Goal: Task Accomplishment & Management: Manage account settings

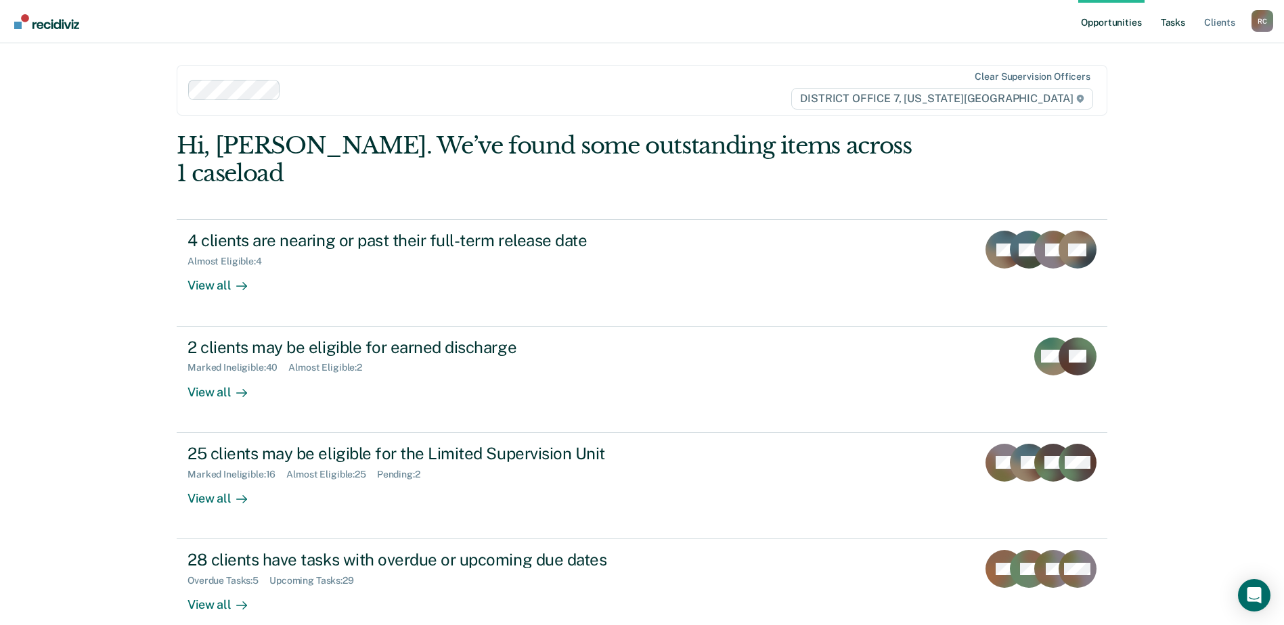
click at [1168, 24] on link "Tasks" at bounding box center [1173, 21] width 30 height 43
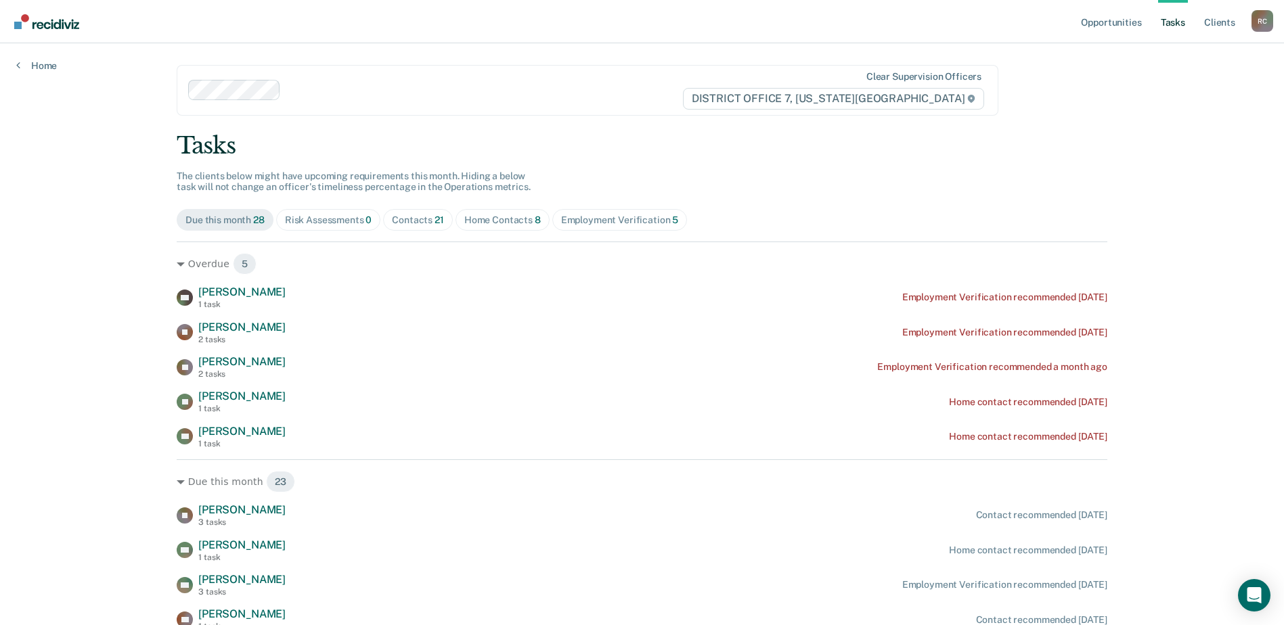
click at [438, 221] on span "21" at bounding box center [438, 219] width 9 height 11
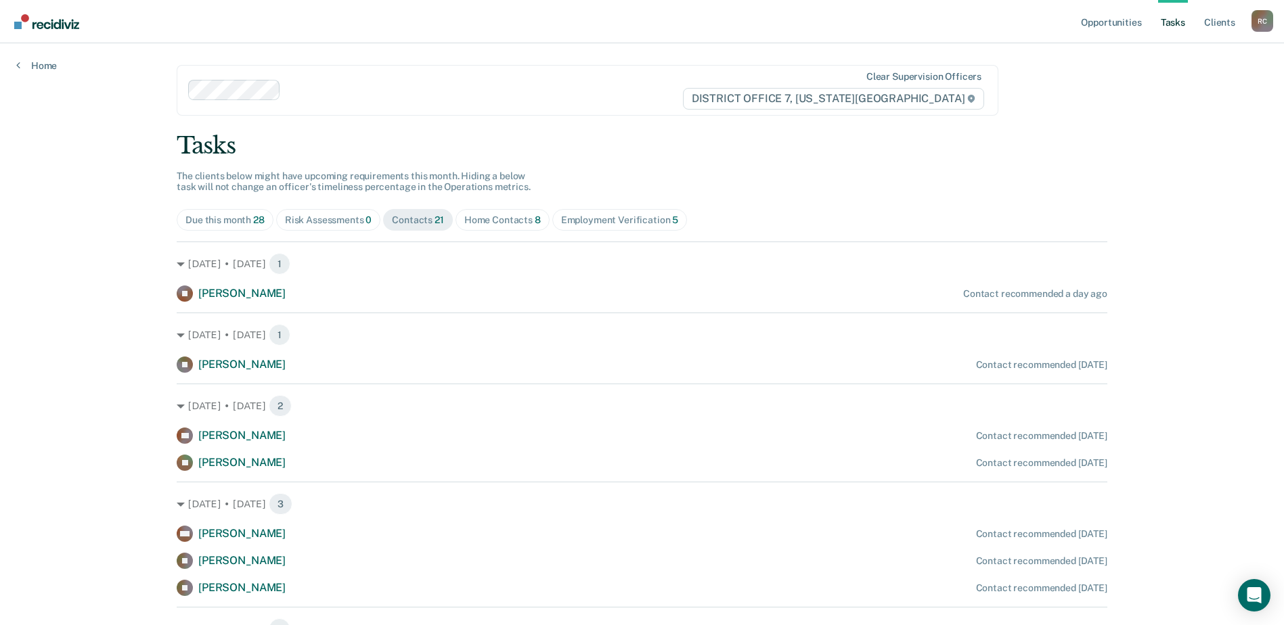
click at [414, 285] on div "[DATE] • [DATE] 1 [PERSON_NAME] Contact recommended a day ago" at bounding box center [642, 272] width 930 height 60
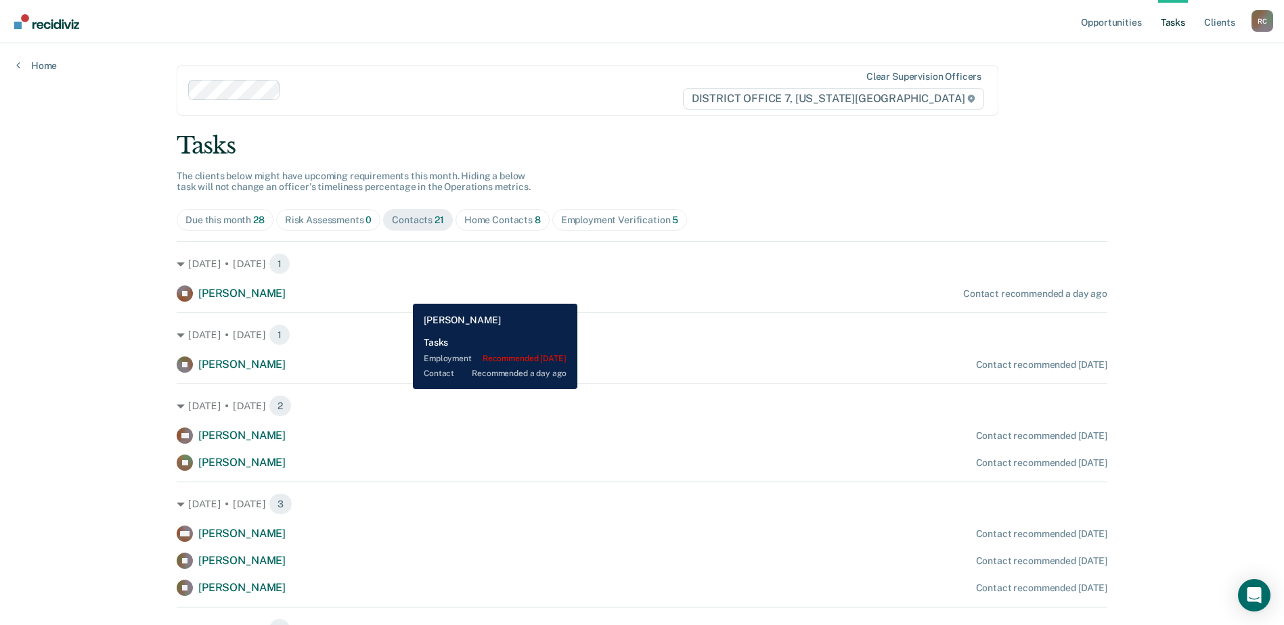
click at [390, 292] on div "[PERSON_NAME] Contact recommended a day ago" at bounding box center [642, 294] width 930 height 16
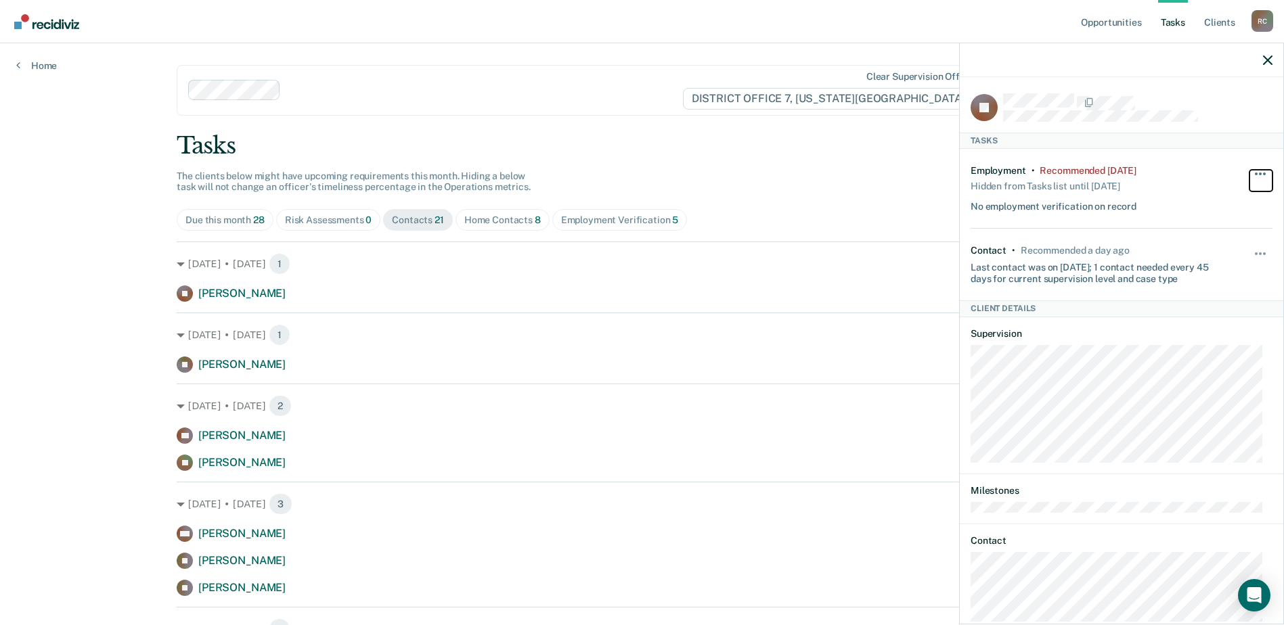
click at [1254, 173] on span "button" at bounding box center [1255, 174] width 3 height 3
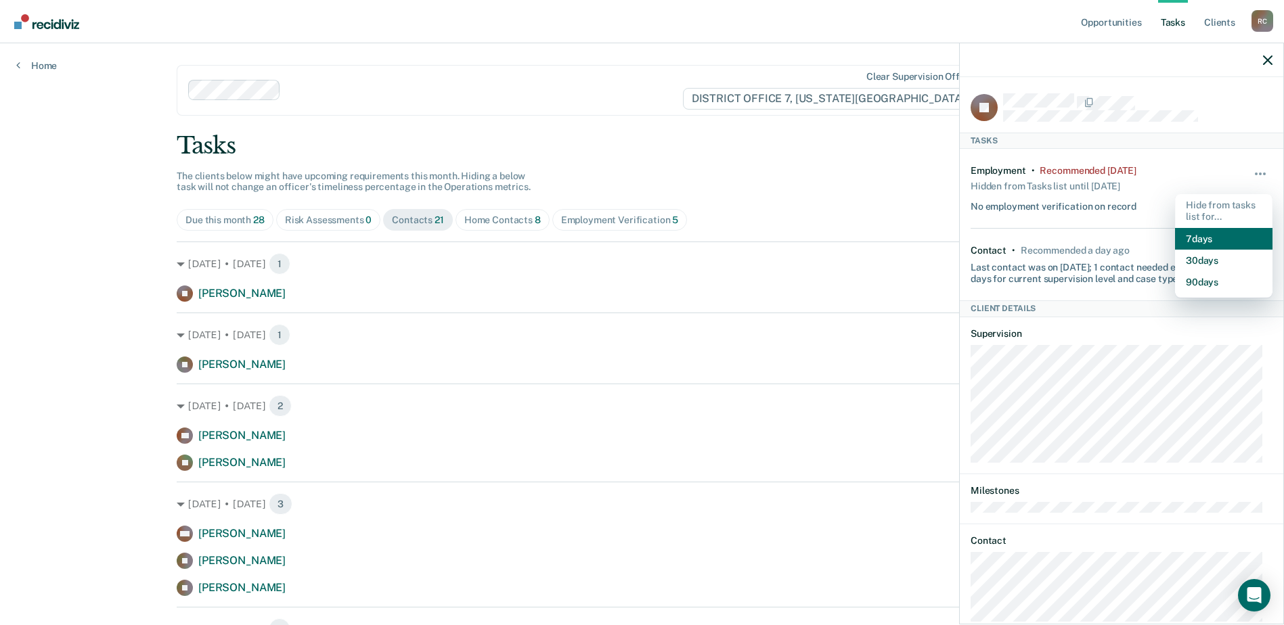
click at [1189, 241] on button "7 days" at bounding box center [1223, 239] width 97 height 22
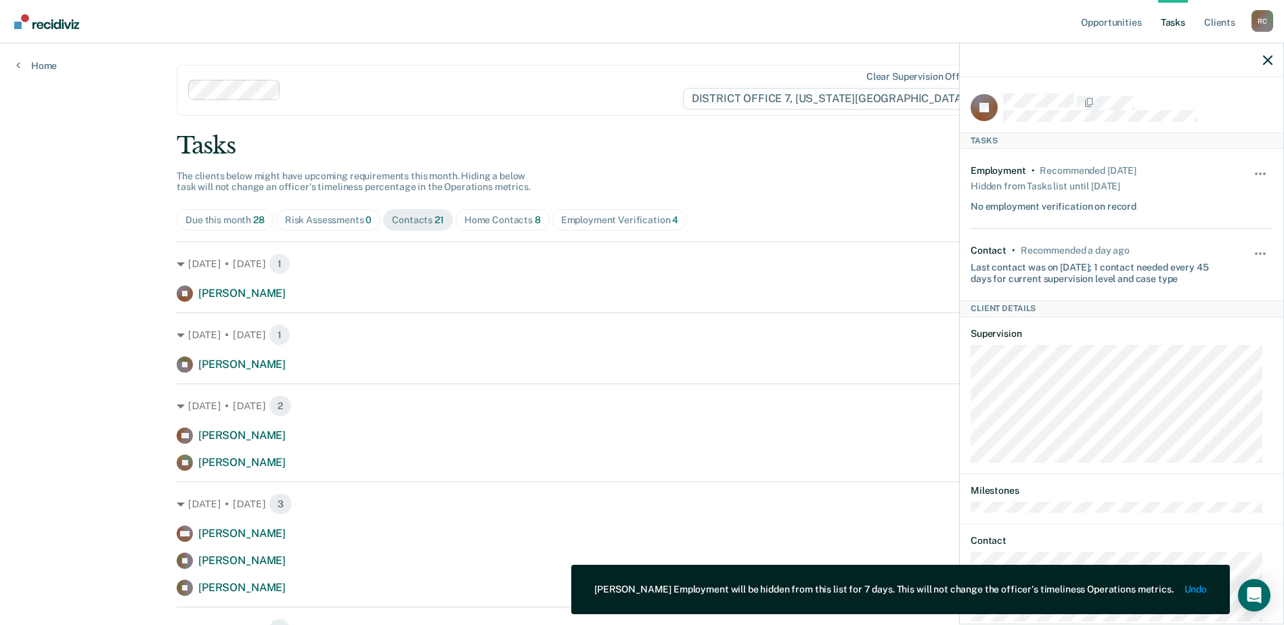
click at [1269, 59] on icon "button" at bounding box center [1267, 59] width 9 height 9
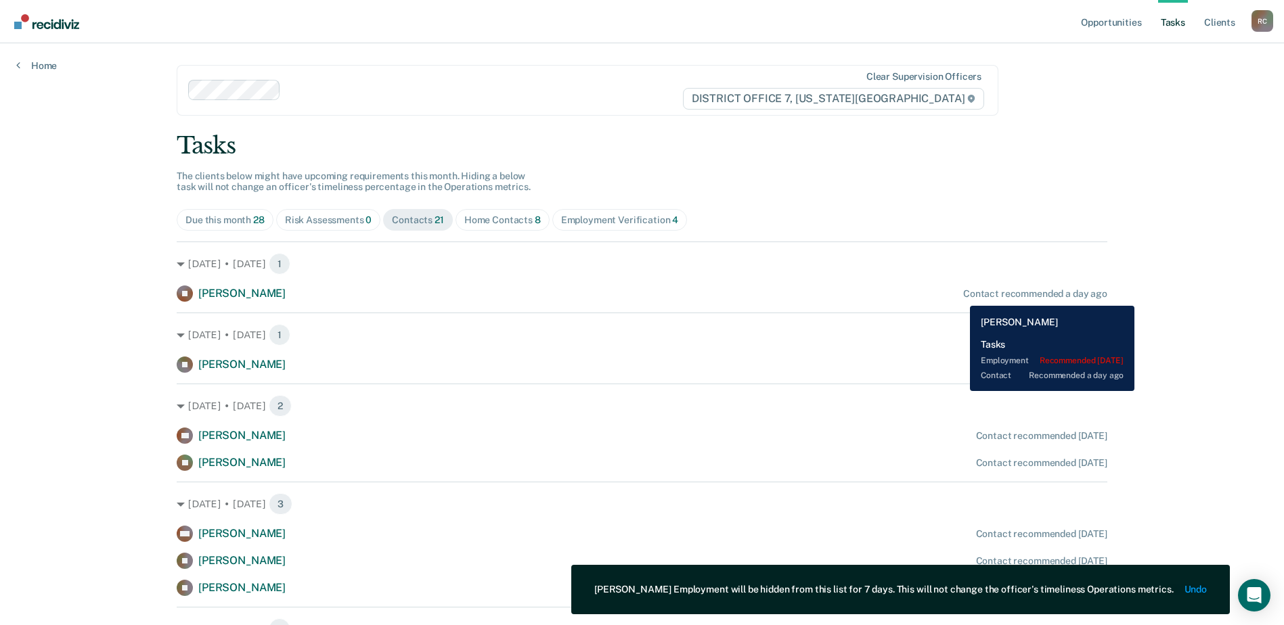
click at [959, 296] on div "[PERSON_NAME] Contact recommended a day ago" at bounding box center [642, 294] width 930 height 16
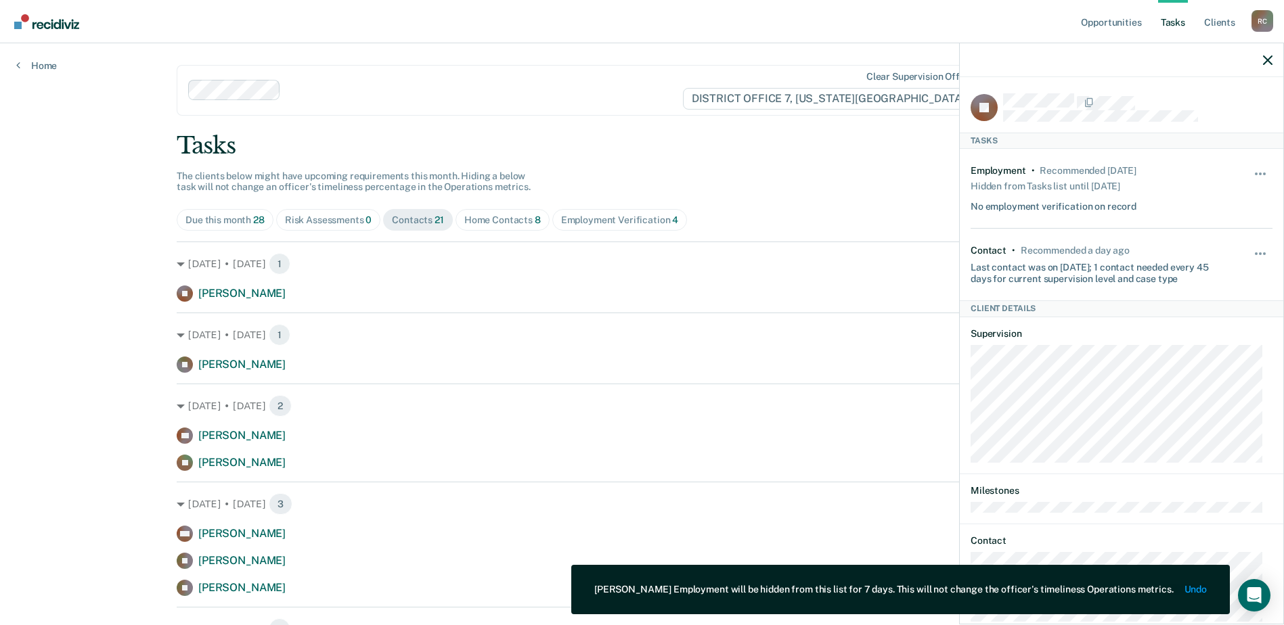
click at [1253, 247] on div "Hide from tasks list for... 7 days 30 days 90 days" at bounding box center [1260, 264] width 23 height 39
click at [1251, 254] on button "button" at bounding box center [1260, 261] width 23 height 22
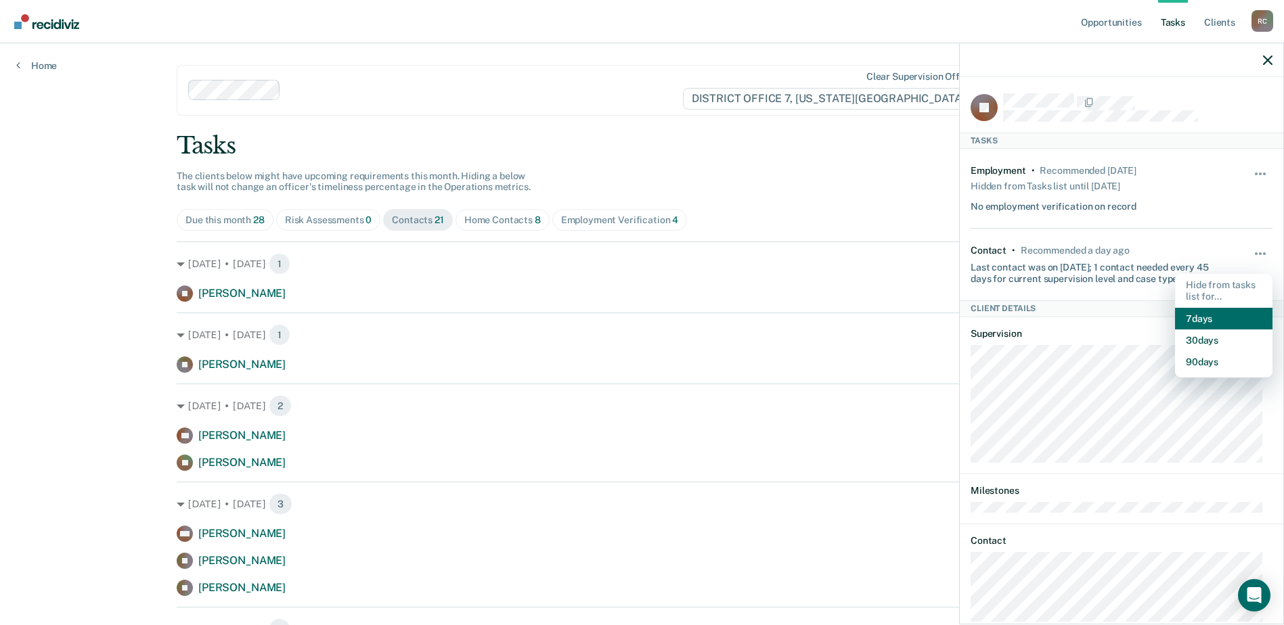
click at [1198, 319] on button "7 days" at bounding box center [1223, 319] width 97 height 22
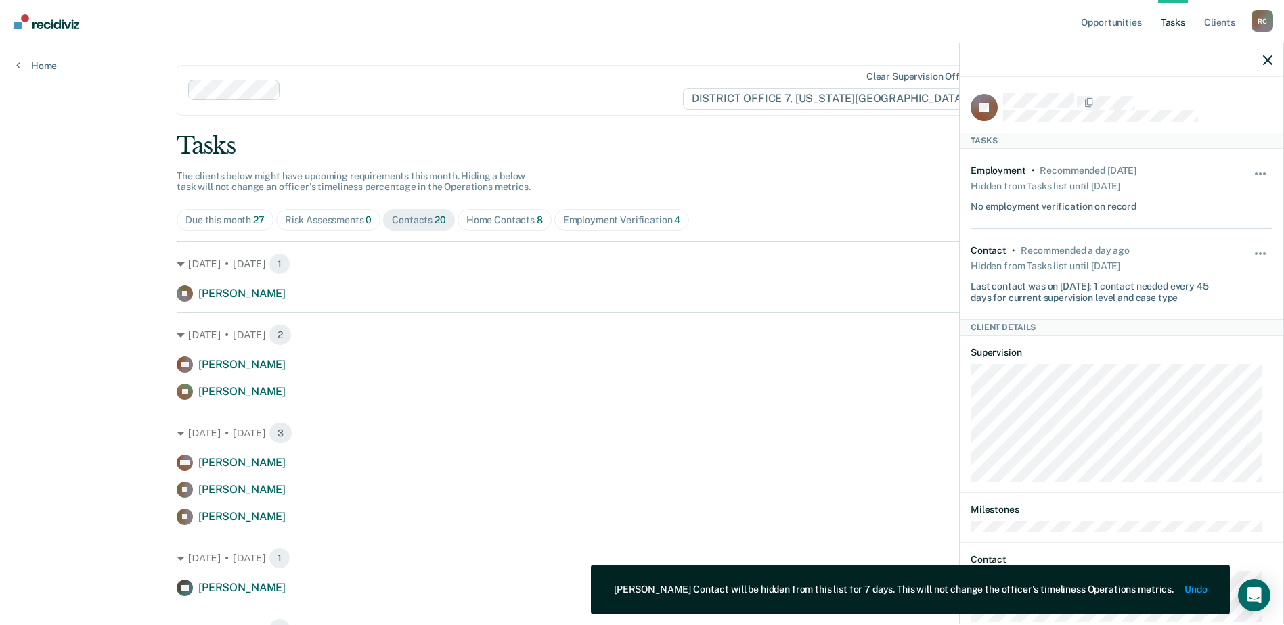
click at [1265, 61] on icon "button" at bounding box center [1267, 59] width 9 height 9
